Goal: Transaction & Acquisition: Purchase product/service

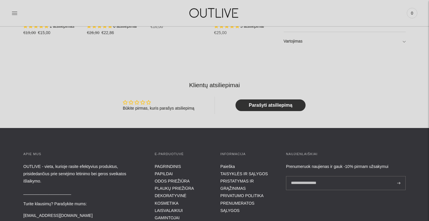
scroll to position [556, 0]
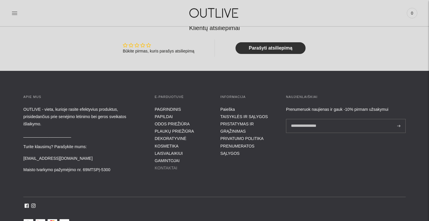
click at [167, 167] on link "KONTAKTAI" at bounding box center [166, 168] width 22 height 5
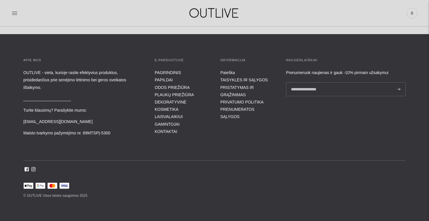
scroll to position [231, 0]
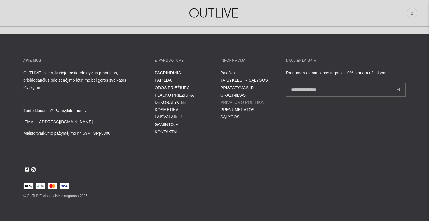
click at [239, 101] on link "PRIVATUMO POLITIKA" at bounding box center [242, 102] width 43 height 5
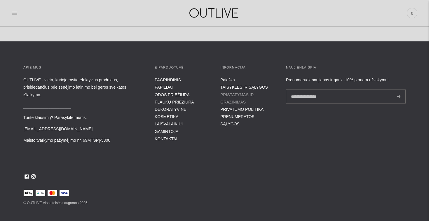
click at [243, 94] on link "PRISTATYMAS IR GRĄŽINIMAS" at bounding box center [238, 99] width 34 height 12
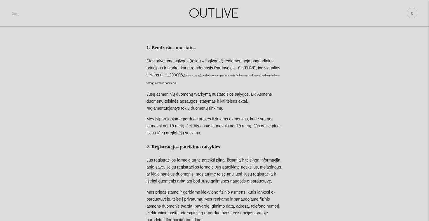
scroll to position [25, 0]
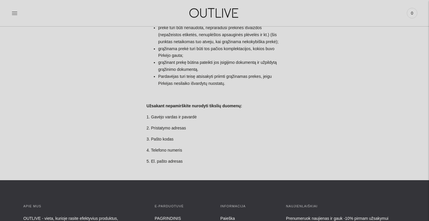
scroll to position [553, 0]
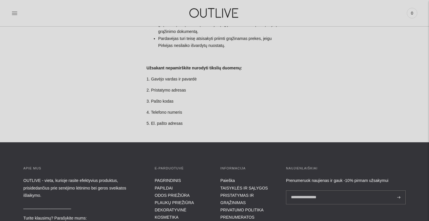
click at [245, 185] on li "TAISYKLĖS IR SĄLYGOS" at bounding box center [248, 188] width 54 height 7
click at [245, 186] on link "TAISYKLĖS IR SĄLYGOS" at bounding box center [245, 188] width 48 height 5
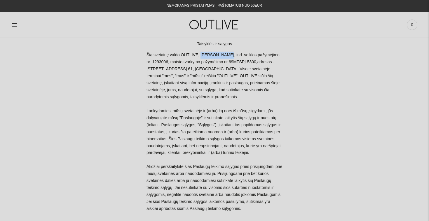
drag, startPoint x: 193, startPoint y: 54, endPoint x: 217, endPoint y: 55, distance: 24.2
copy p "Freda Bielskė"
click at [20, 22] on div at bounding box center [79, 25] width 135 height 20
click at [18, 22] on div at bounding box center [79, 25] width 135 height 20
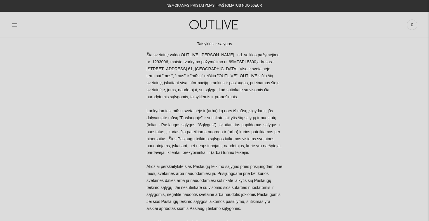
click at [16, 23] on icon at bounding box center [15, 25] width 6 height 6
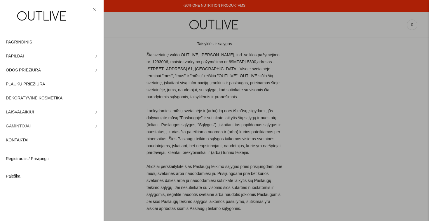
click at [60, 127] on link "GAMINTOJAI" at bounding box center [52, 126] width 104 height 14
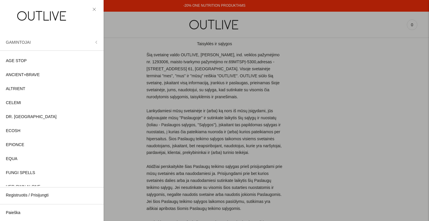
click at [30, 43] on span "GAMINTOJAI" at bounding box center [18, 42] width 25 height 5
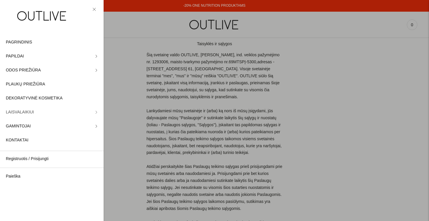
click at [46, 112] on link "LAISVALAIKIUI" at bounding box center [52, 112] width 104 height 14
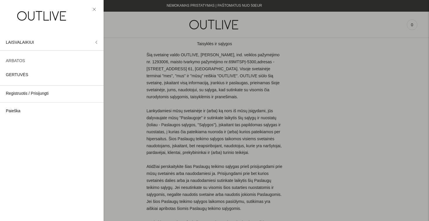
click at [21, 63] on span "ARBATOS" at bounding box center [15, 61] width 19 height 7
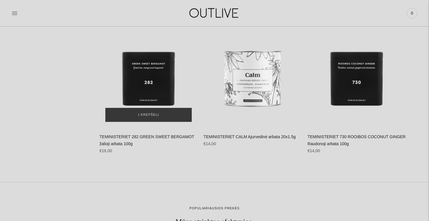
scroll to position [473, 0]
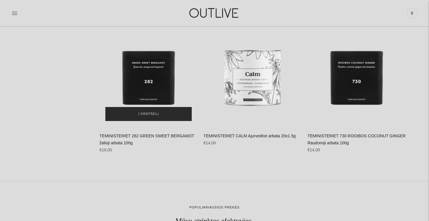
click at [168, 116] on button "Į krepšelį" at bounding box center [148, 114] width 86 height 14
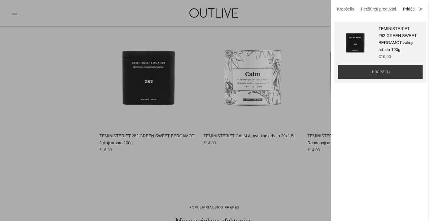
click at [193, 146] on div at bounding box center [214, 110] width 429 height 221
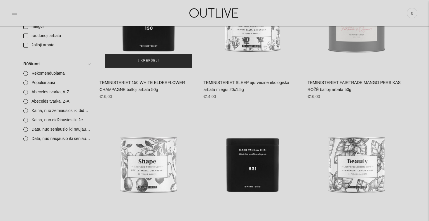
scroll to position [233, 0]
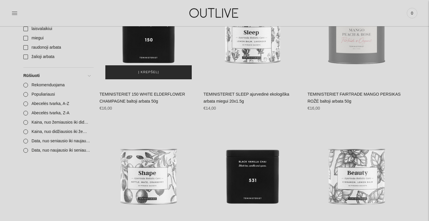
click at [158, 74] on span "Į krepšelį" at bounding box center [148, 73] width 21 height 6
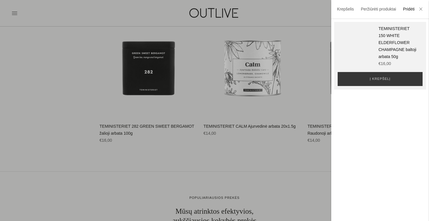
scroll to position [507, 0]
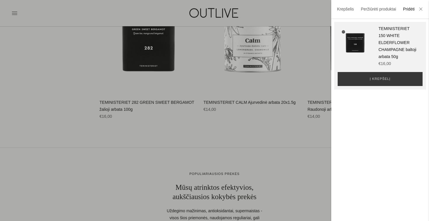
click at [188, 132] on div at bounding box center [214, 110] width 429 height 221
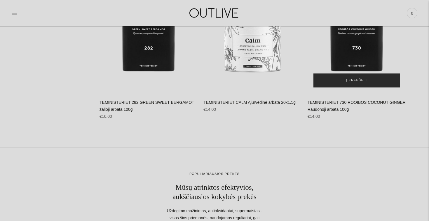
click at [350, 84] on span "Į krepšelį" at bounding box center [356, 81] width 21 height 6
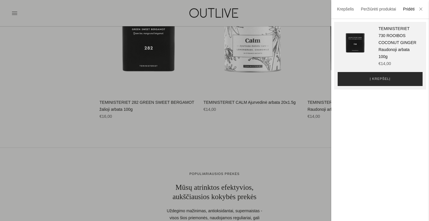
click at [369, 76] on button "Į krepšelį" at bounding box center [380, 79] width 85 height 14
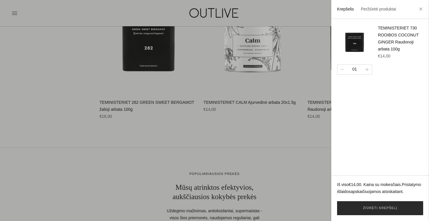
click at [360, 209] on link "Žiūrėti krepšelį" at bounding box center [380, 209] width 86 height 14
